Goal: Task Accomplishment & Management: Complete application form

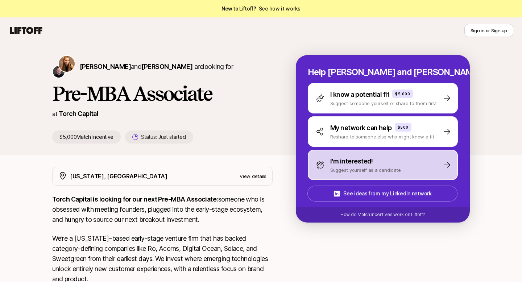
click at [350, 162] on p "I'm interested!" at bounding box center [351, 161] width 43 height 10
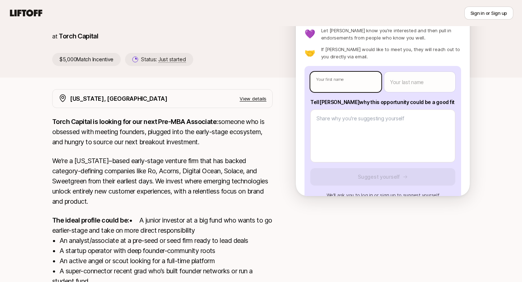
type textarea "x"
click at [334, 87] on body "New to Liftoff? See how it works Sign in or Sign up Sign in or Sign up [PERSON_…" at bounding box center [261, 63] width 522 height 282
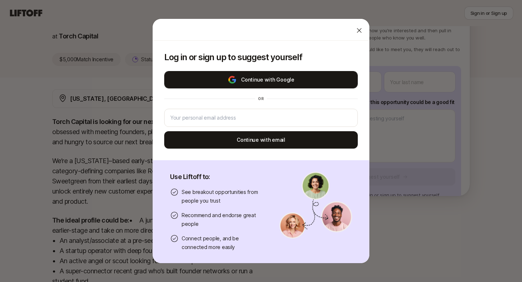
click at [322, 74] on button "Continue with Google" at bounding box center [260, 79] width 193 height 17
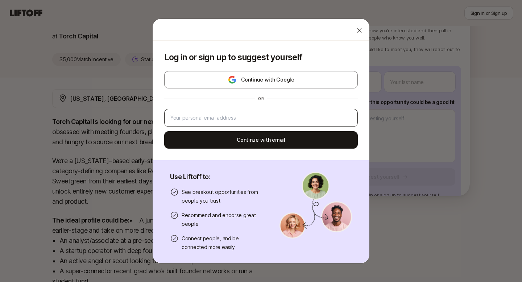
click at [306, 112] on div at bounding box center [260, 118] width 193 height 18
click at [285, 121] on input "email" at bounding box center [260, 117] width 181 height 9
type input "[EMAIL_ADDRESS][DOMAIN_NAME]"
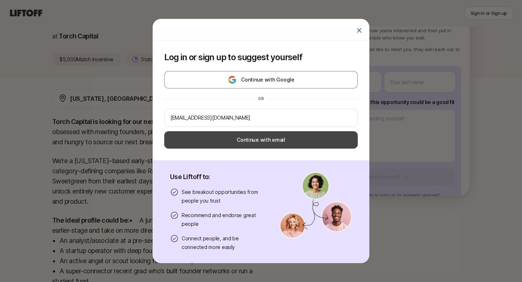
click at [272, 139] on button "Continue with email" at bounding box center [260, 139] width 193 height 17
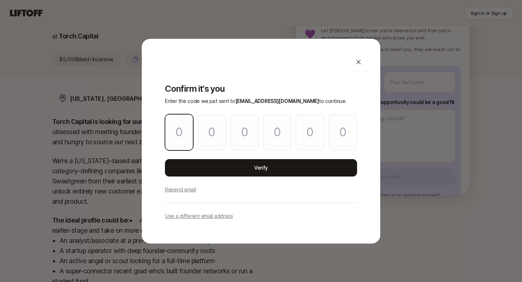
type input "7"
type input "5"
type input "1"
type input "2"
type input "1"
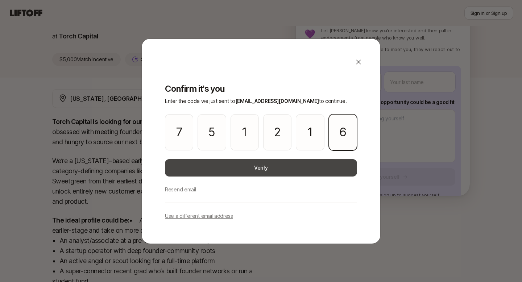
type input "6"
click at [212, 162] on button "Verify" at bounding box center [261, 167] width 192 height 17
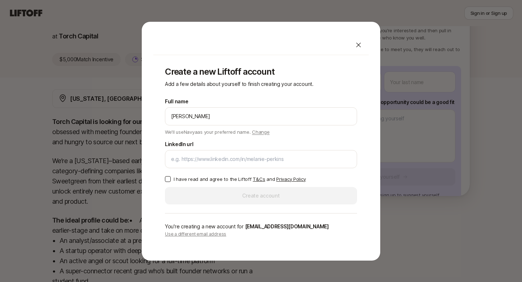
type input "[PERSON_NAME]"
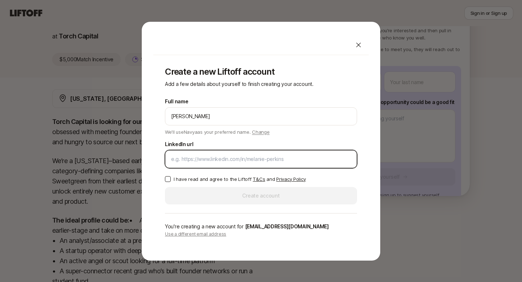
click at [232, 155] on input "LinkedIn url" at bounding box center [261, 159] width 180 height 9
paste input "[URL][DOMAIN_NAME]"
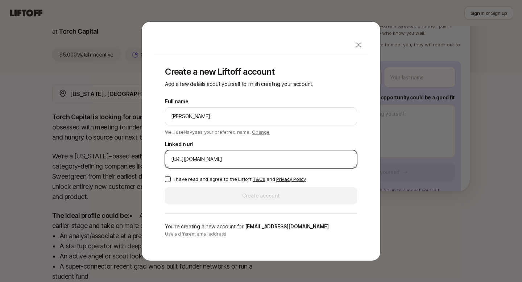
type input "[URL][DOMAIN_NAME]"
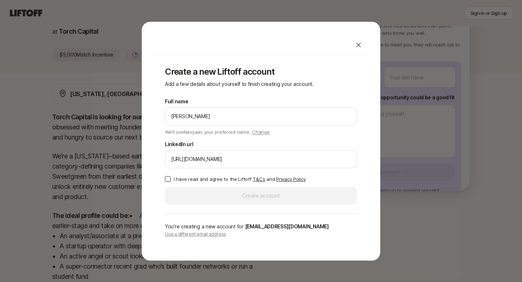
click at [167, 179] on button "I have read and agree to the Liftoff T&Cs and Privacy Policy" at bounding box center [168, 179] width 6 height 6
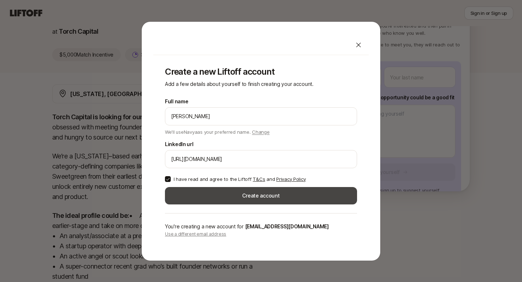
click at [217, 189] on button "Create account" at bounding box center [261, 195] width 192 height 17
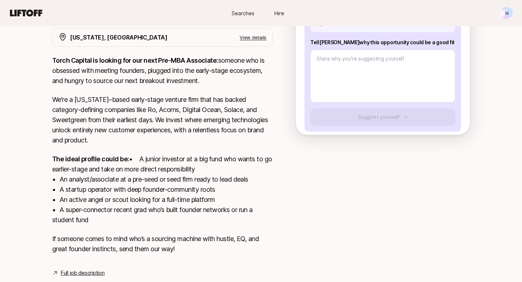
scroll to position [167, 0]
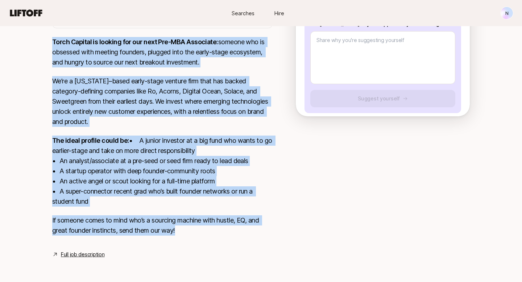
drag, startPoint x: 189, startPoint y: 234, endPoint x: 52, endPoint y: 33, distance: 243.0
click at [52, 37] on div "Torch Capital is looking for our next Pre-MBA Associate: someone who is obsesse…" at bounding box center [162, 140] width 220 height 207
copy div "Lorem Ipsumdo si ametcon adi eli sedd Eiu-TEM Incididun: utlabor etd ma aliquae…"
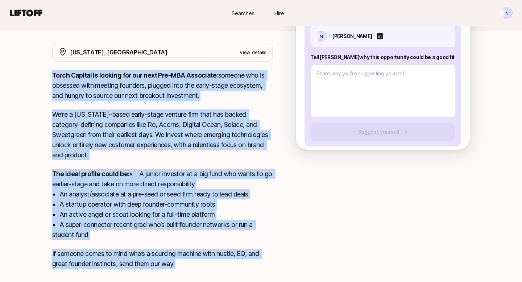
scroll to position [98, 0]
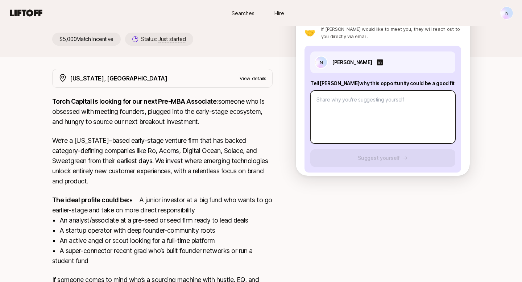
click at [343, 110] on textarea at bounding box center [382, 117] width 145 height 53
paste textarea "Lo ipsumdolor sitametc adipiscin el sed doei temporincid—U’la etdol mag aliq en…"
type textarea "x"
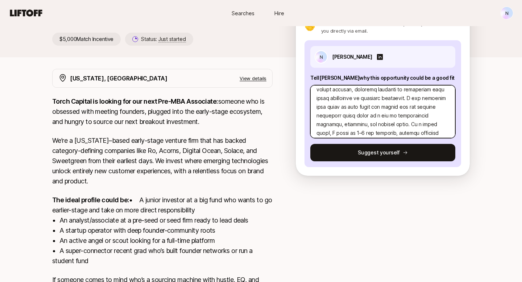
scroll to position [0, 0]
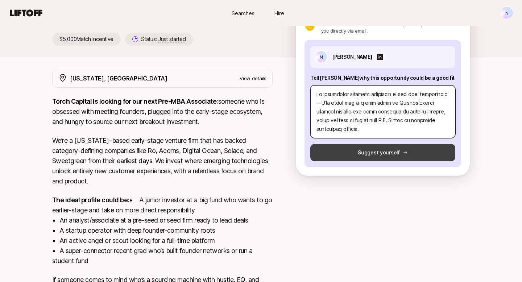
type textarea "Lo ipsumdolor sitametc adipiscin el sed doei temporincid—U’la etdol mag aliq en…"
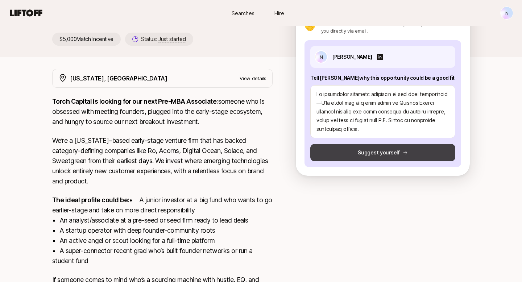
click at [346, 152] on button "Suggest yourself" at bounding box center [382, 152] width 145 height 17
type textarea "x"
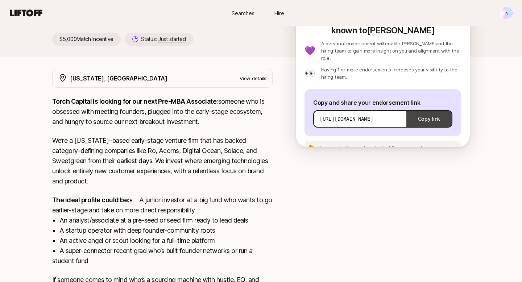
click at [420, 109] on button "Copy link" at bounding box center [428, 119] width 45 height 20
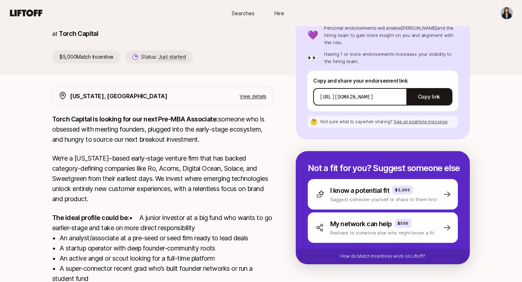
scroll to position [136, 0]
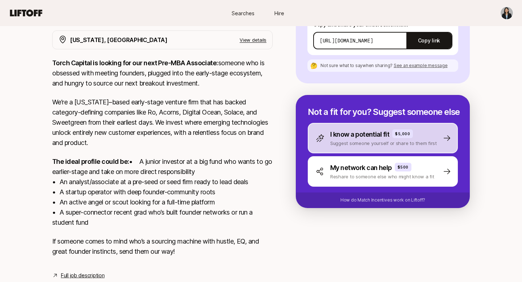
click at [431, 139] on p "Suggest someone yourself or share to them first" at bounding box center [383, 142] width 106 height 7
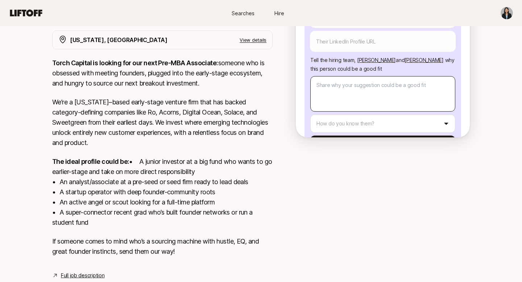
scroll to position [58, 0]
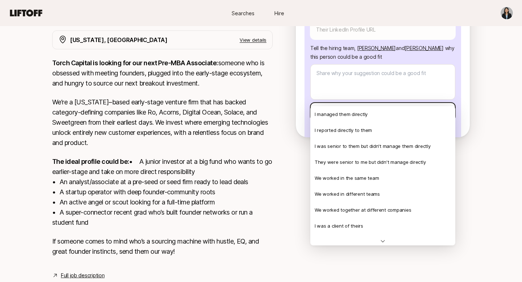
click at [408, 99] on html "New to Liftoff? See how it works Searches Hire Searches Hire [PERSON_NAME] and …" at bounding box center [261, 5] width 522 height 282
click at [408, 99] on html "New to Liftoff? See how it works Searches Hire Searches Hire Katie Reiner and C…" at bounding box center [261, 5] width 522 height 282
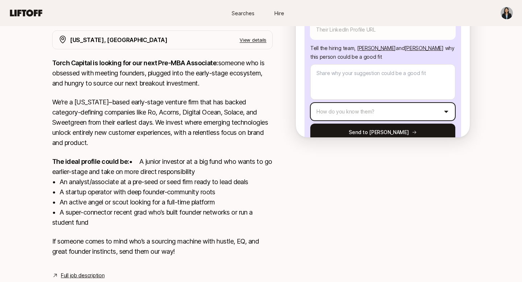
scroll to position [0, 0]
